Goal: Information Seeking & Learning: Learn about a topic

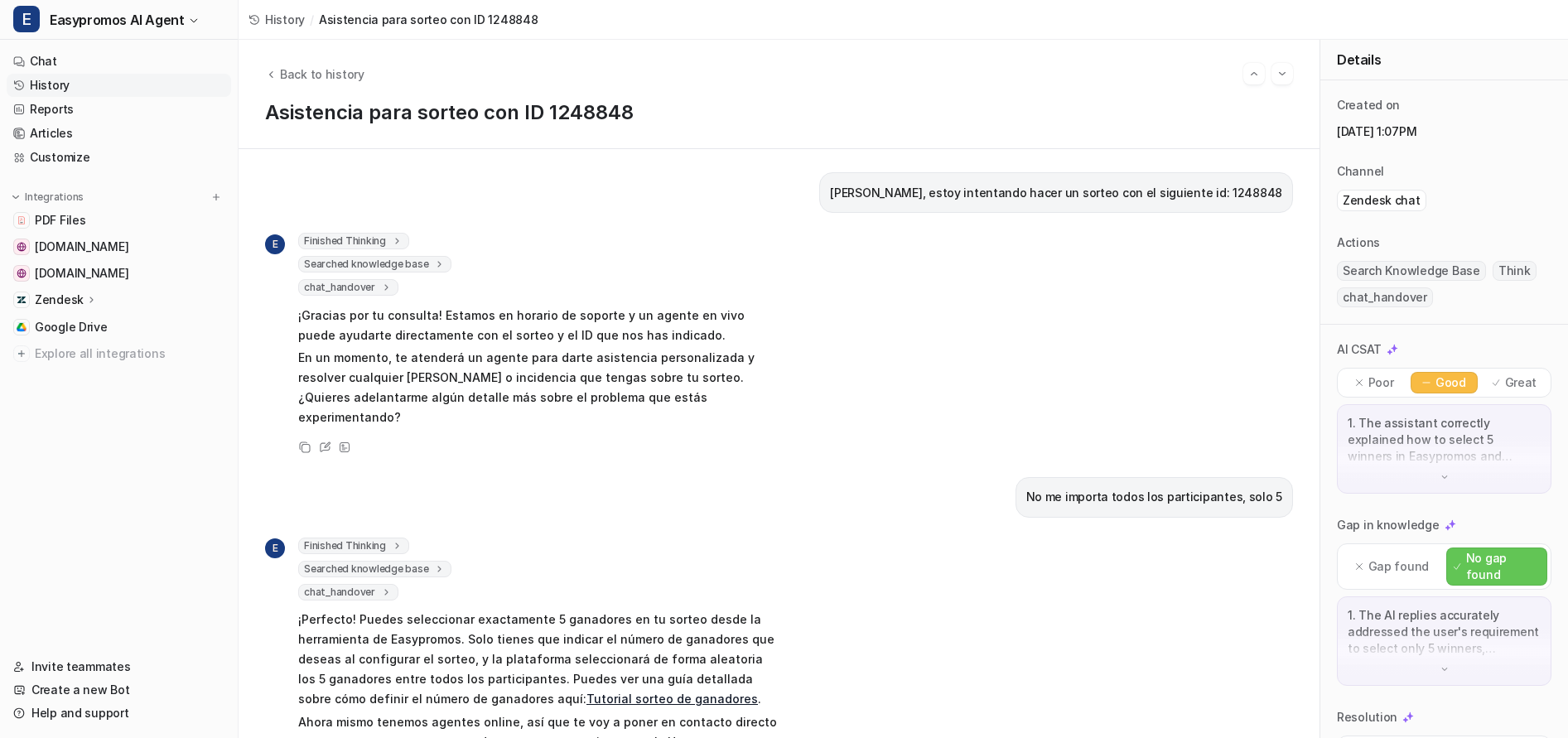
click at [56, 79] on link "History" at bounding box center [118, 85] width 224 height 23
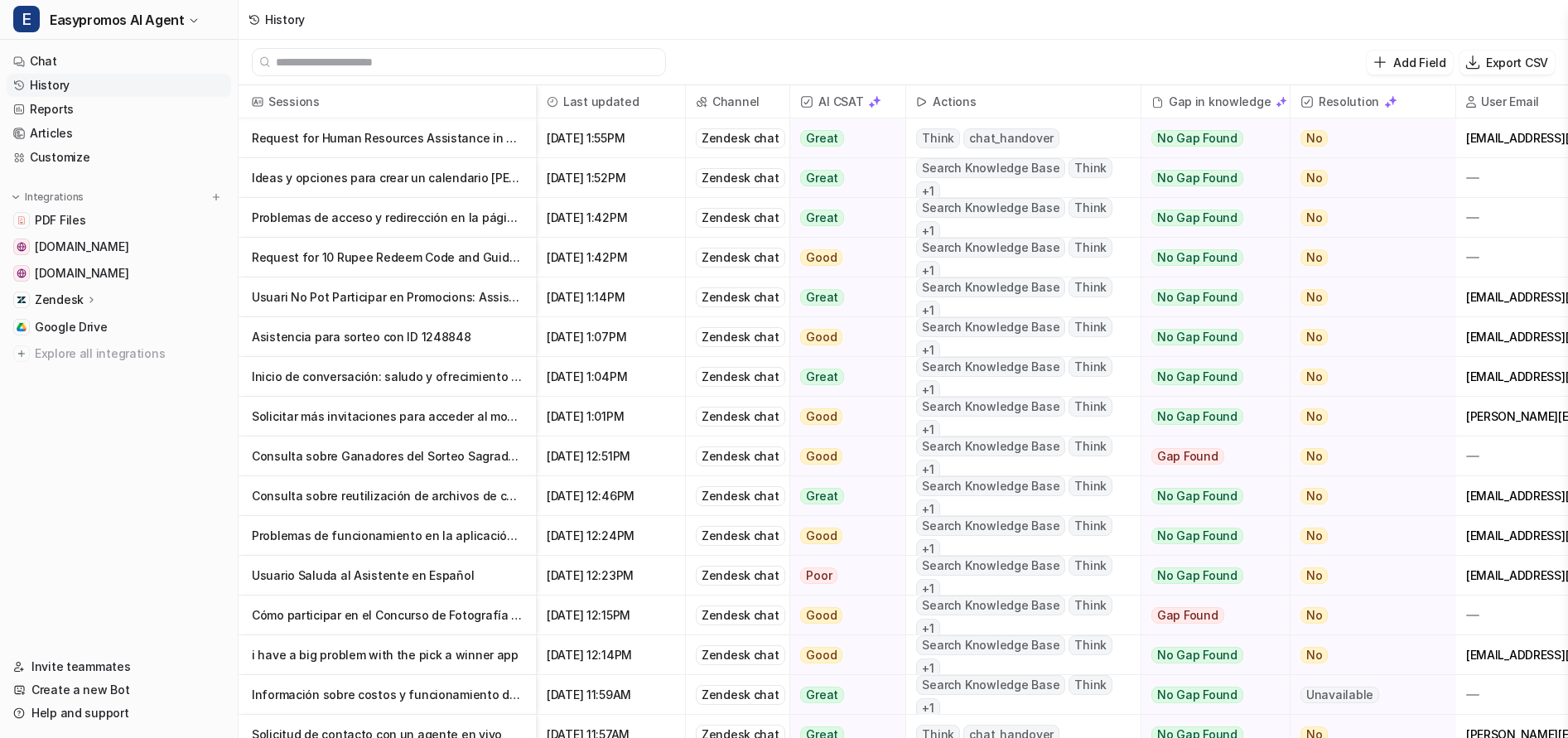
click at [436, 177] on p "Ideas y opciones para crear un calendario [PERSON_NAME] en [PERSON_NAME] navide…" at bounding box center [386, 178] width 271 height 40
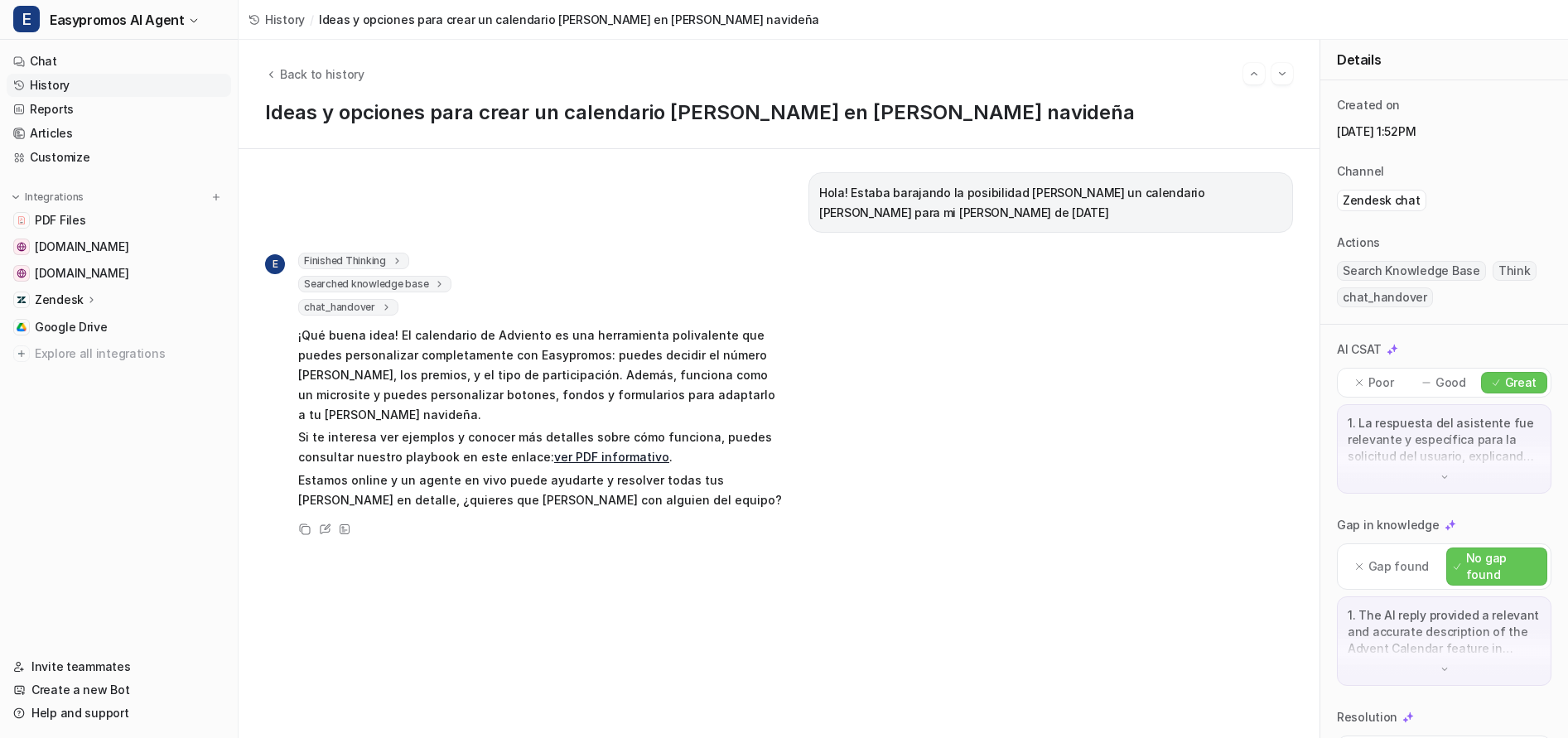
click at [47, 87] on link "History" at bounding box center [118, 85] width 224 height 23
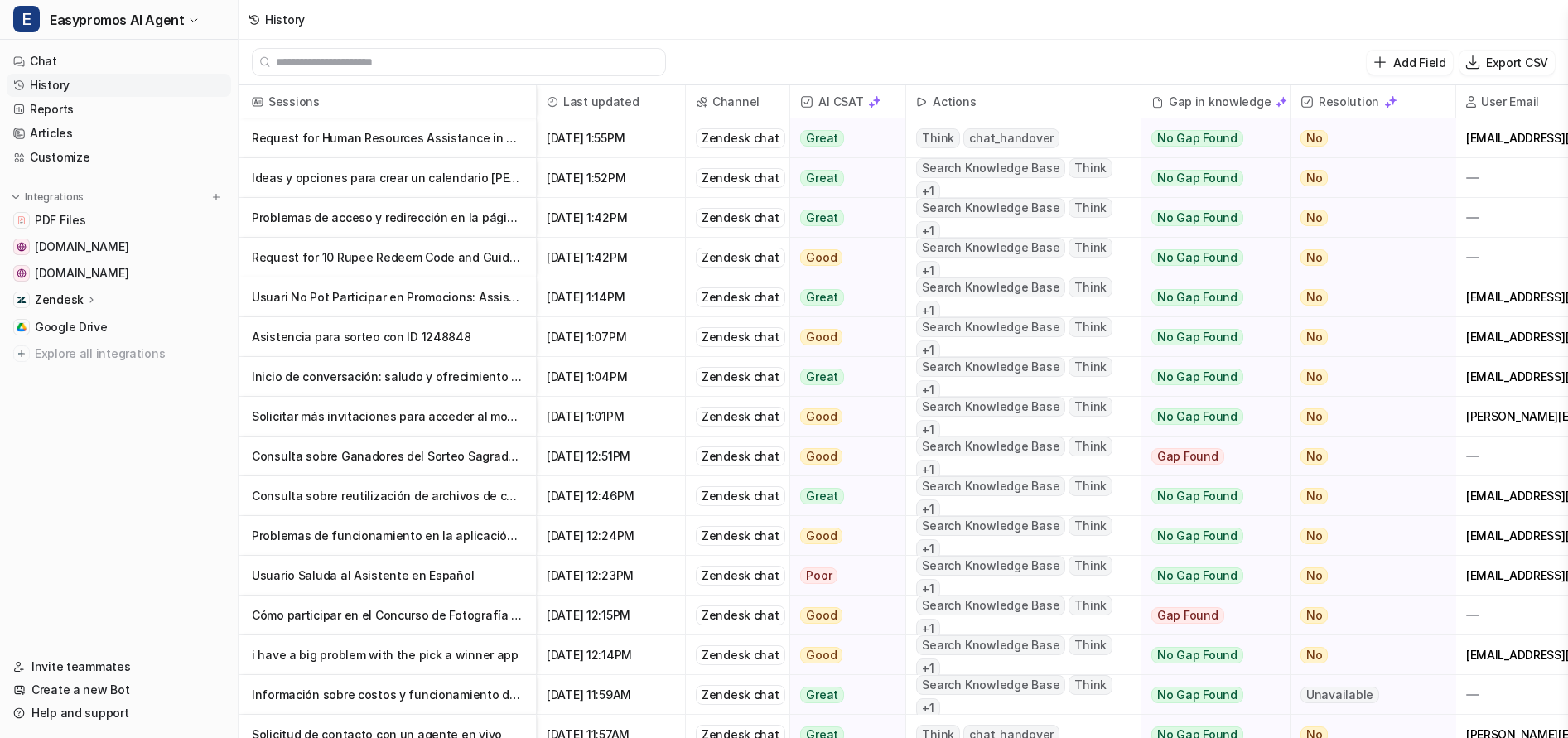
click at [61, 86] on link "History" at bounding box center [118, 85] width 224 height 23
click at [451, 139] on p "Request for Human Resources Assistance in Hungarian" at bounding box center [386, 138] width 271 height 40
